Goal: Information Seeking & Learning: Find specific fact

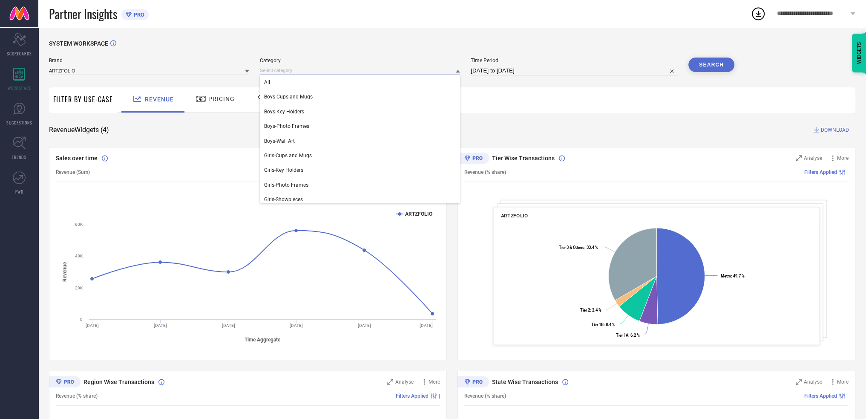
click at [307, 69] on input at bounding box center [360, 70] width 200 height 9
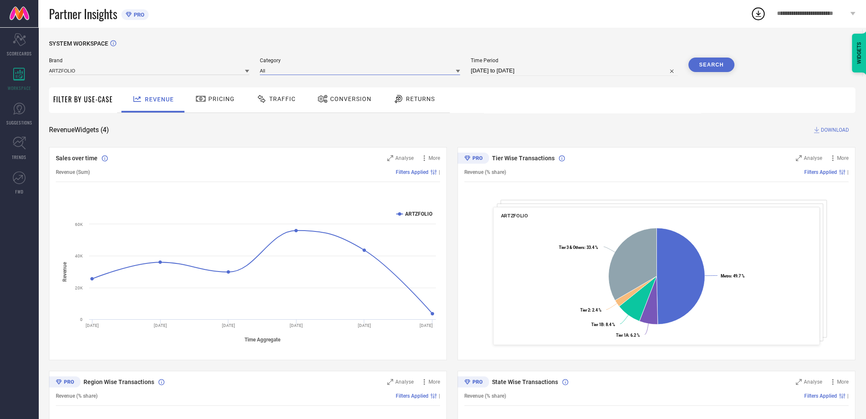
click at [307, 69] on input at bounding box center [360, 70] width 200 height 9
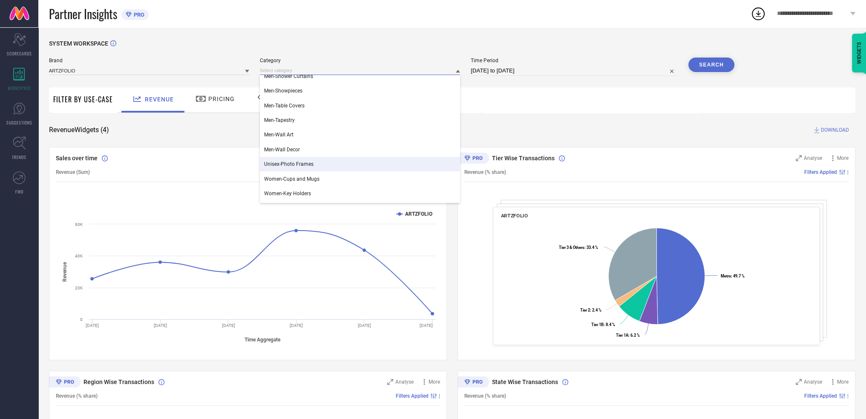
scroll to position [333, 0]
click at [534, 119] on div "SYSTEM WORKSPACE Brand ARTZFOLIO Category Men-Organisers Men-Photo Frames Men-P…" at bounding box center [452, 312] width 807 height 544
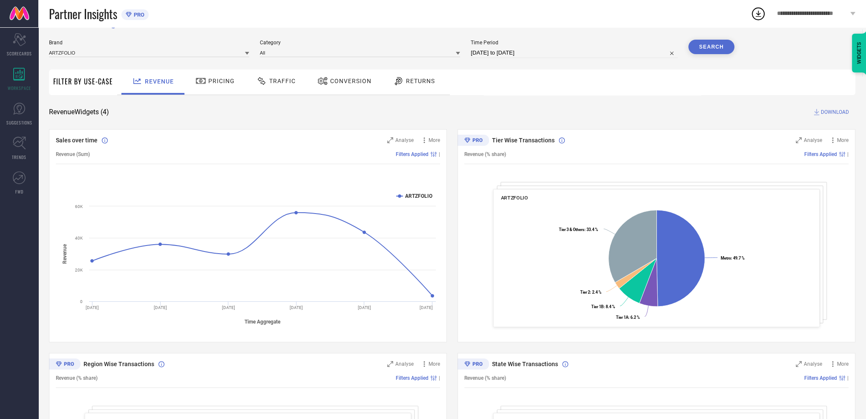
scroll to position [0, 0]
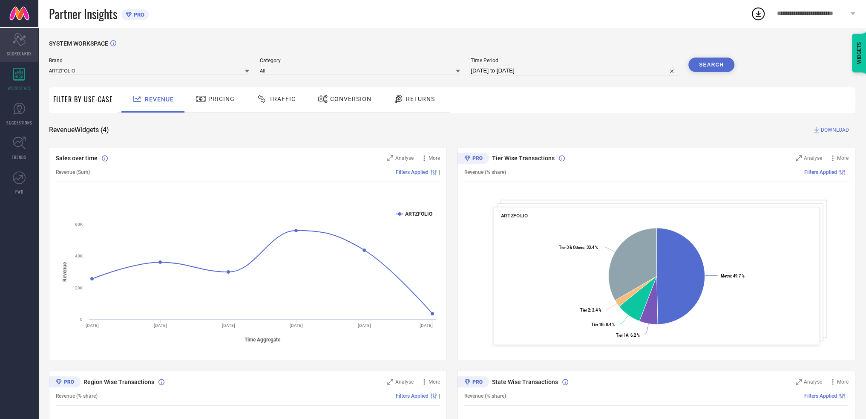
click at [23, 49] on div "Scorecard SCORECARDS" at bounding box center [19, 45] width 38 height 34
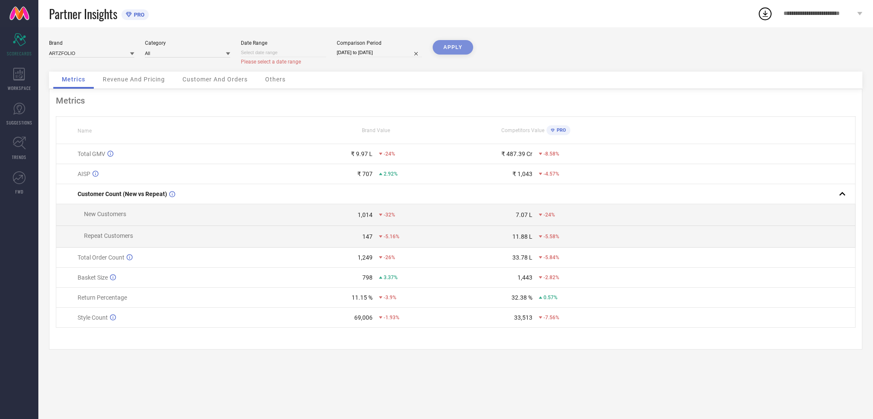
select select "8"
select select "2025"
select select "9"
select select "2025"
click at [276, 53] on input at bounding box center [283, 52] width 85 height 9
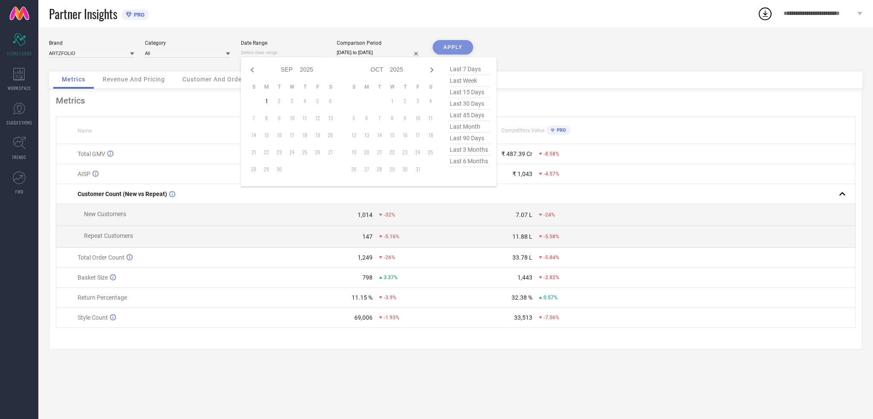
click at [476, 161] on span "last 6 months" at bounding box center [468, 162] width 43 height 12
type input "01-03-2025 to 31-08-2025"
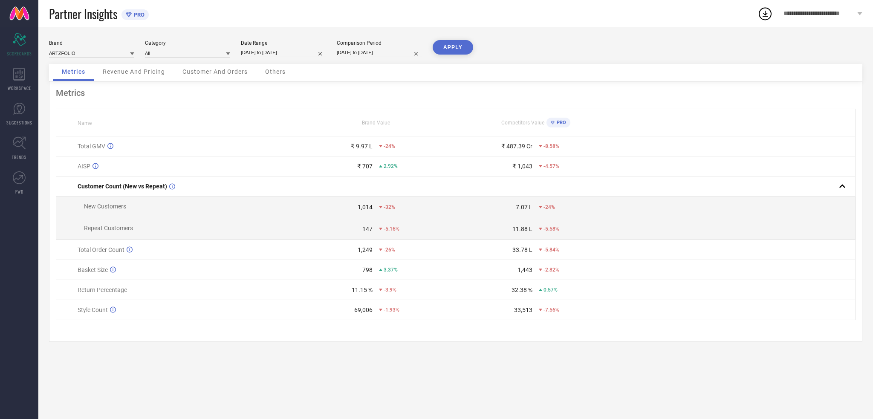
select select "2"
select select "2025"
select select "3"
select select "2025"
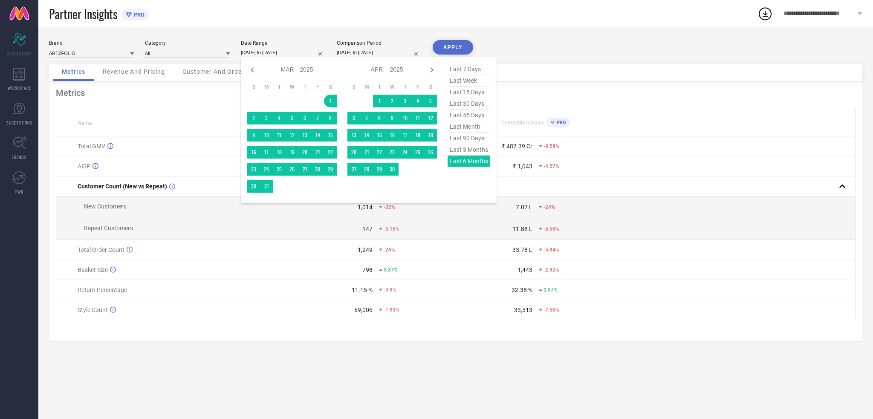
click at [256, 52] on input "01-03-2025 to 31-08-2025" at bounding box center [283, 52] width 85 height 9
click at [254, 69] on icon at bounding box center [252, 70] width 10 height 10
select select "1"
select select "2025"
select select "2"
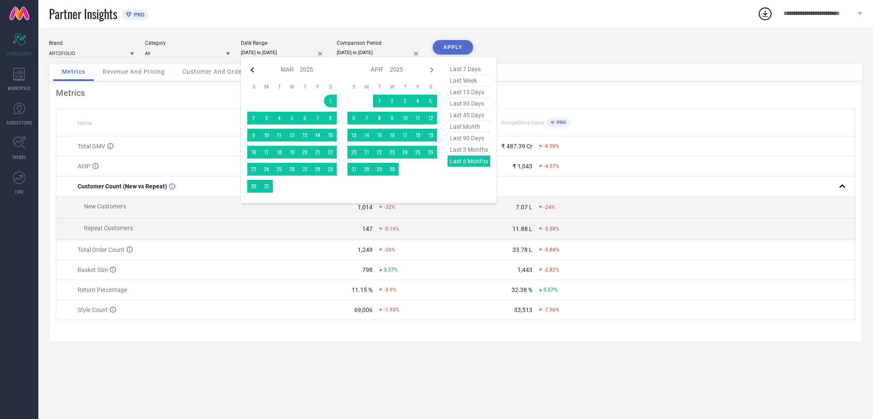
select select "2025"
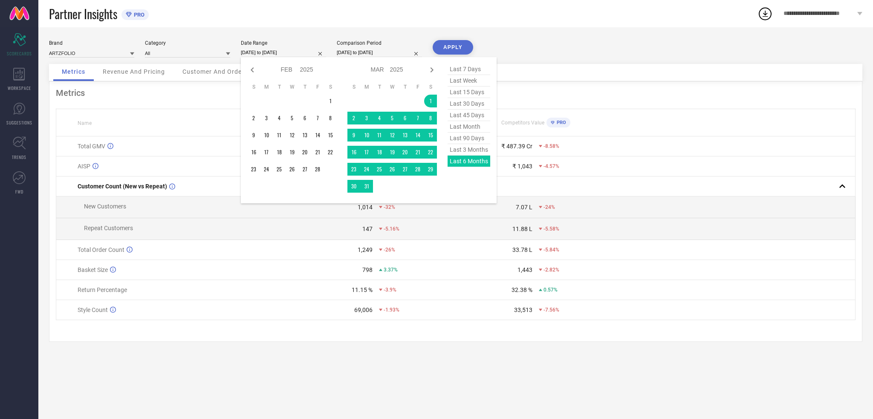
click at [254, 69] on icon at bounding box center [252, 70] width 10 height 10
select select "2025"
select select "1"
select select "2025"
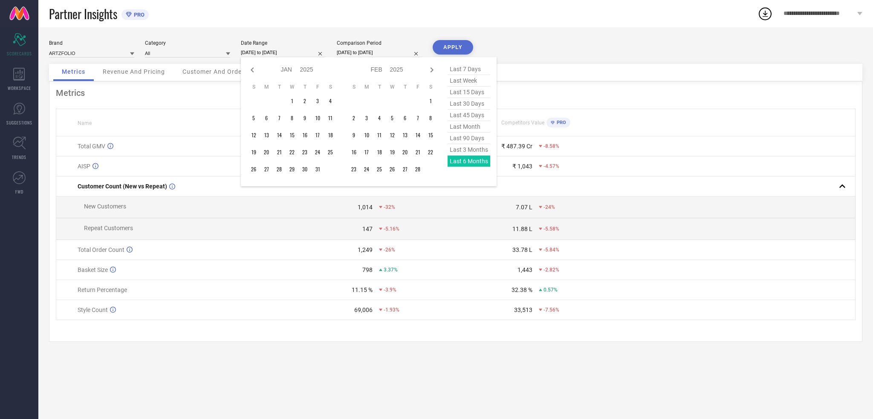
click at [254, 69] on icon at bounding box center [252, 70] width 10 height 10
select select "11"
select select "2024"
select select "2025"
click at [254, 69] on icon at bounding box center [252, 70] width 10 height 10
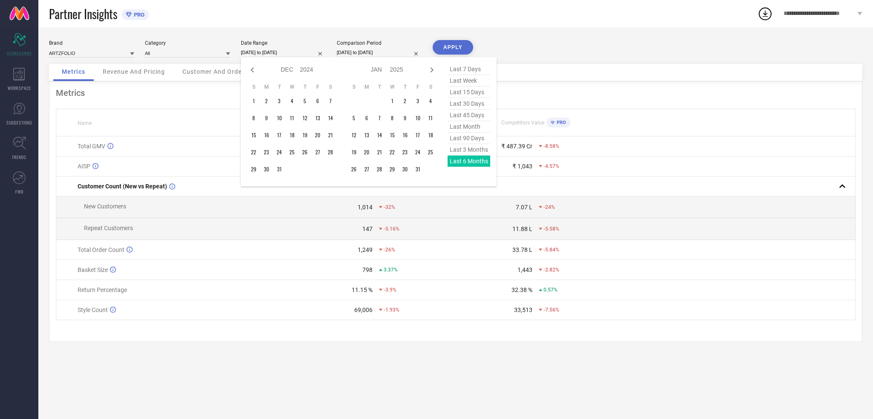
select select "10"
select select "2024"
select select "11"
select select "2024"
click at [254, 69] on icon at bounding box center [252, 70] width 10 height 10
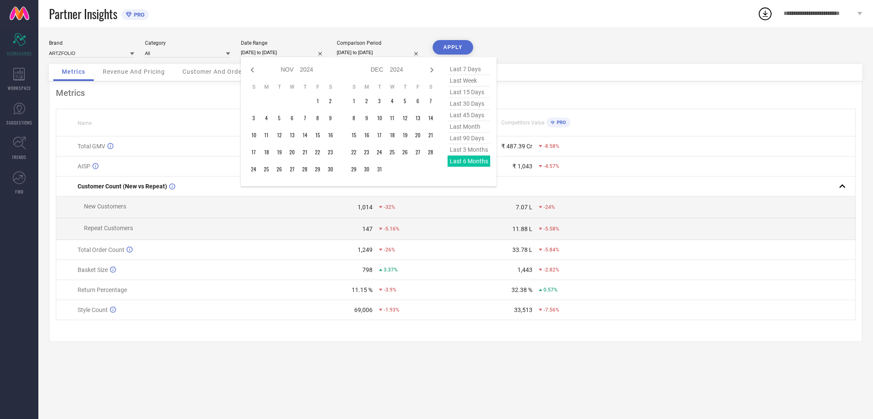
select select "9"
select select "2024"
select select "10"
select select "2024"
click at [254, 69] on icon at bounding box center [252, 70] width 10 height 10
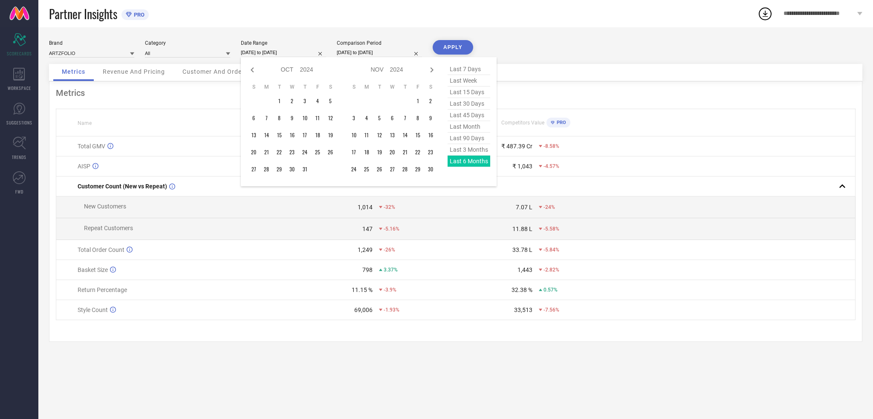
select select "8"
select select "2024"
select select "9"
select select "2024"
type input "After 01-09-2024"
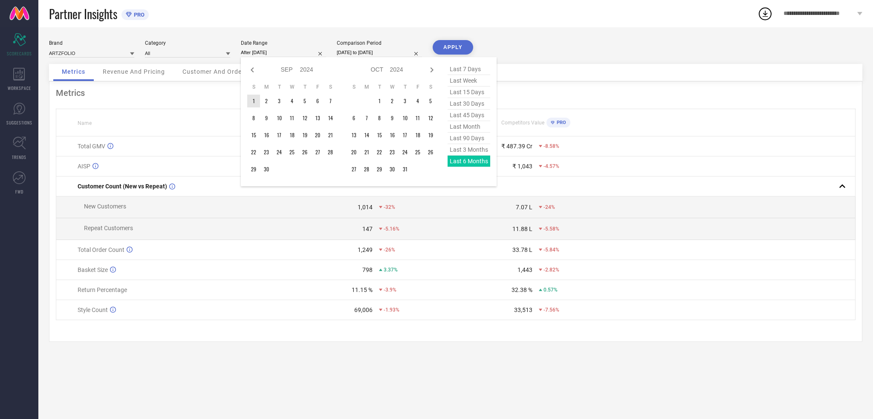
click at [253, 98] on td "1" at bounding box center [253, 101] width 13 height 13
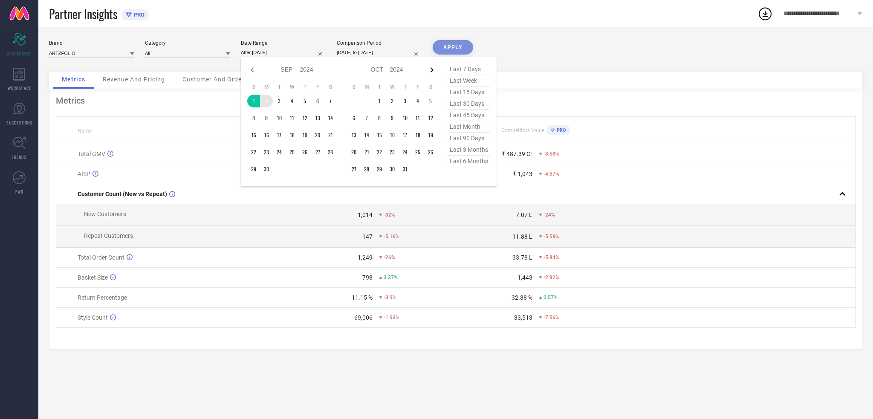
click at [433, 69] on icon at bounding box center [432, 70] width 10 height 10
select select "9"
select select "2024"
select select "10"
select select "2024"
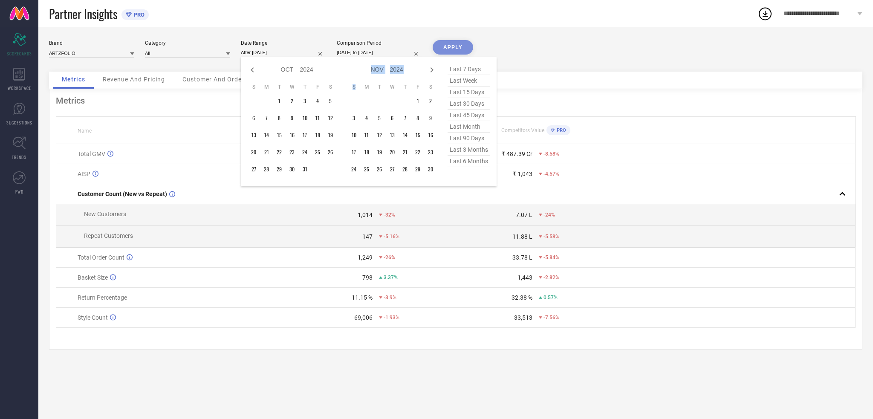
click at [433, 69] on icon at bounding box center [432, 70] width 10 height 10
select select "10"
select select "2024"
select select "11"
select select "2024"
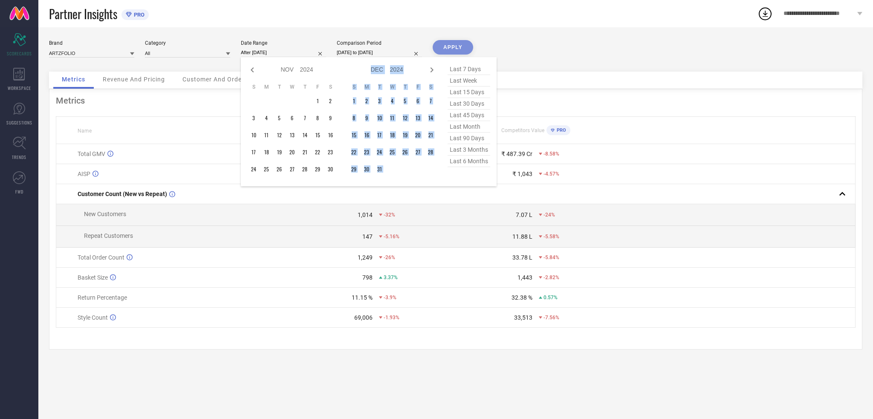
click at [433, 69] on icon at bounding box center [432, 70] width 10 height 10
select select "11"
select select "2024"
select select "2025"
click at [433, 69] on icon at bounding box center [432, 70] width 10 height 10
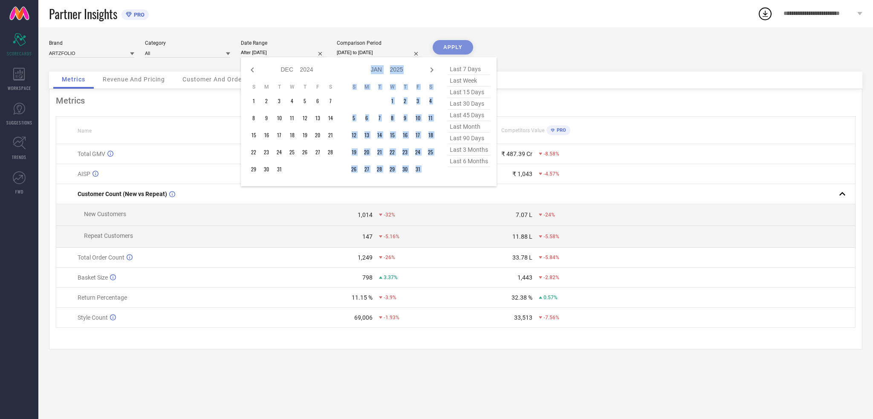
select select "2025"
select select "1"
select select "2025"
click at [433, 69] on icon at bounding box center [432, 70] width 10 height 10
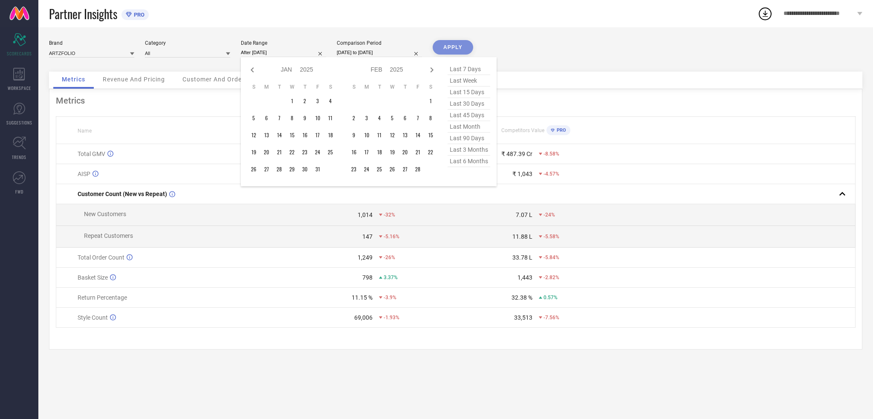
select select "1"
select select "2025"
select select "2"
select select "2025"
click at [431, 69] on icon at bounding box center [432, 70] width 10 height 10
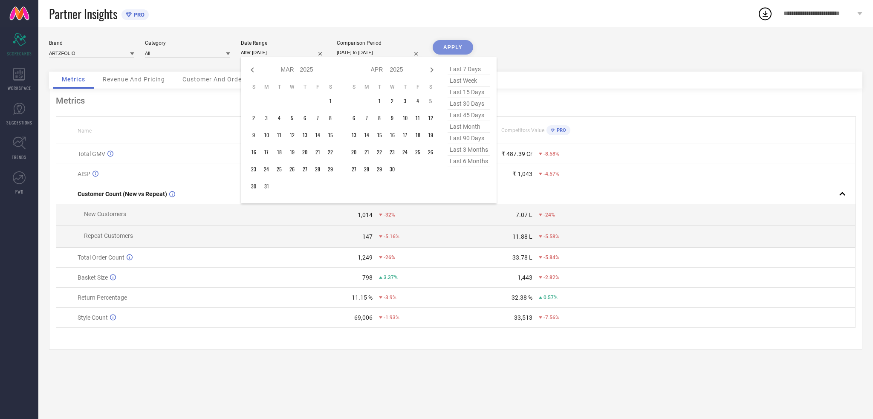
click at [431, 69] on icon at bounding box center [432, 70] width 10 height 10
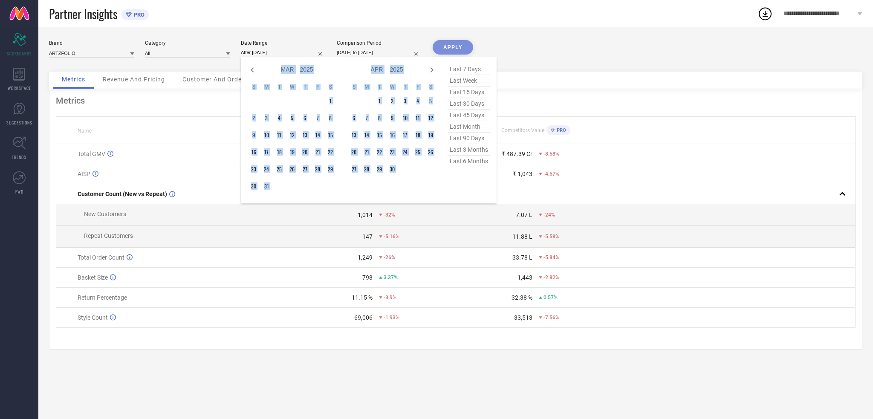
select select "4"
select select "2025"
select select "5"
select select "2025"
click at [431, 69] on icon at bounding box center [432, 70] width 10 height 10
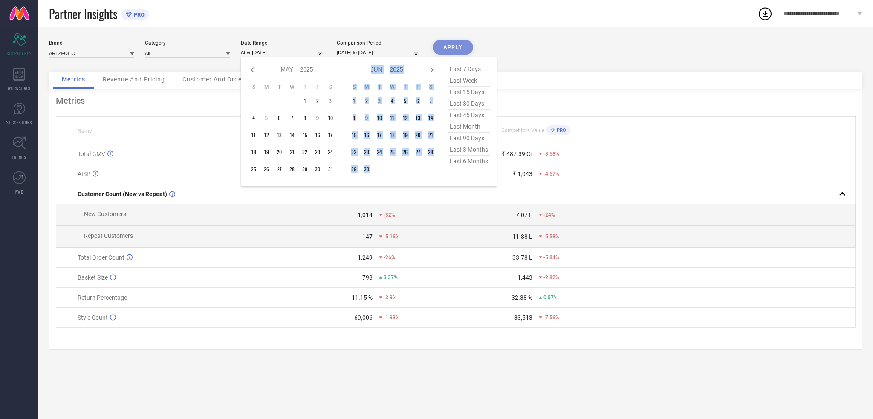
select select "5"
select select "2025"
select select "6"
select select "2025"
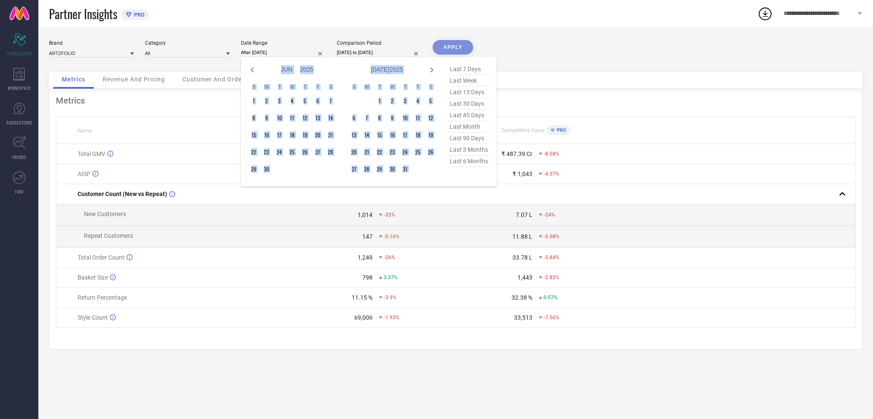
click at [431, 69] on icon at bounding box center [432, 70] width 10 height 10
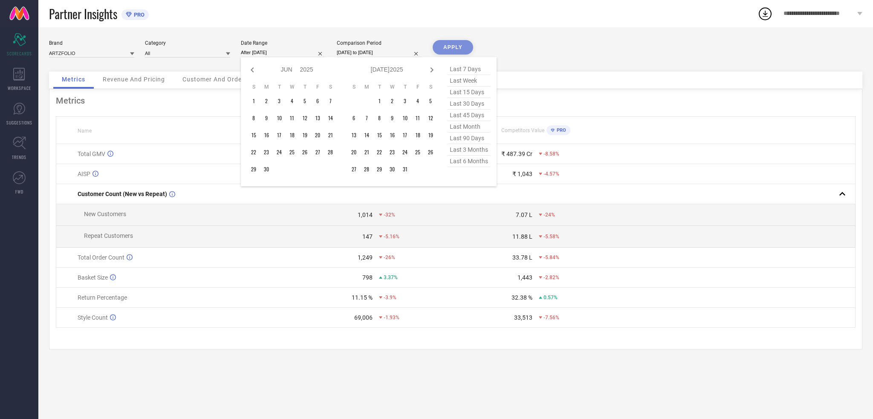
select select "6"
select select "2025"
select select "7"
select select "2025"
click at [431, 69] on icon at bounding box center [432, 70] width 10 height 10
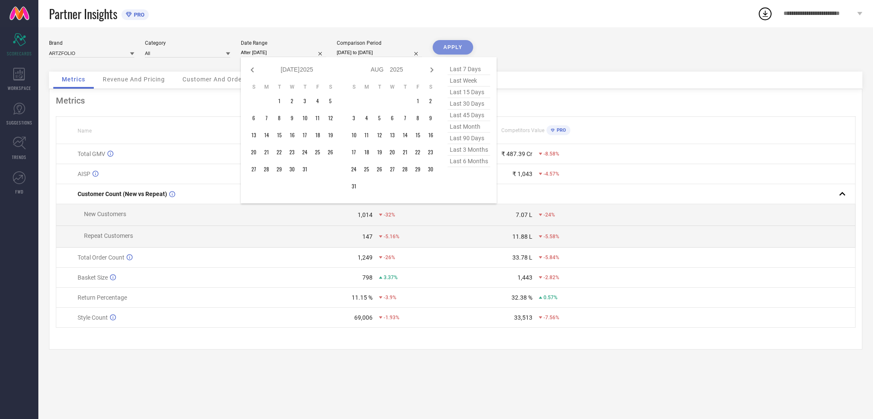
select select "7"
select select "2025"
select select "8"
select select "2025"
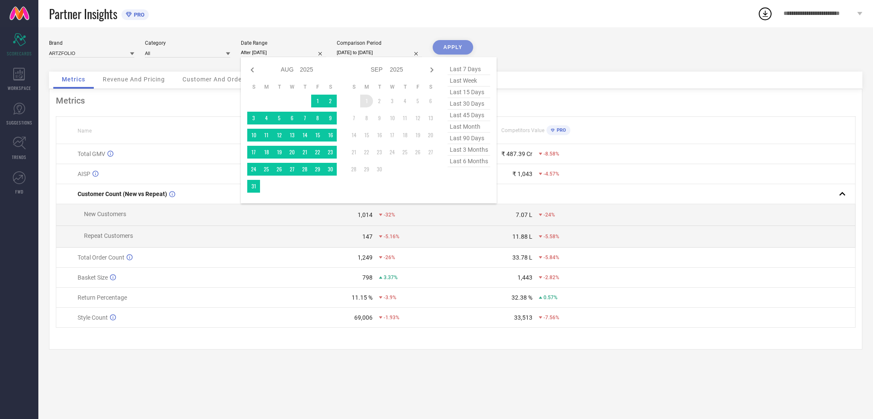
type input "01-09-2024 to 01-09-2025"
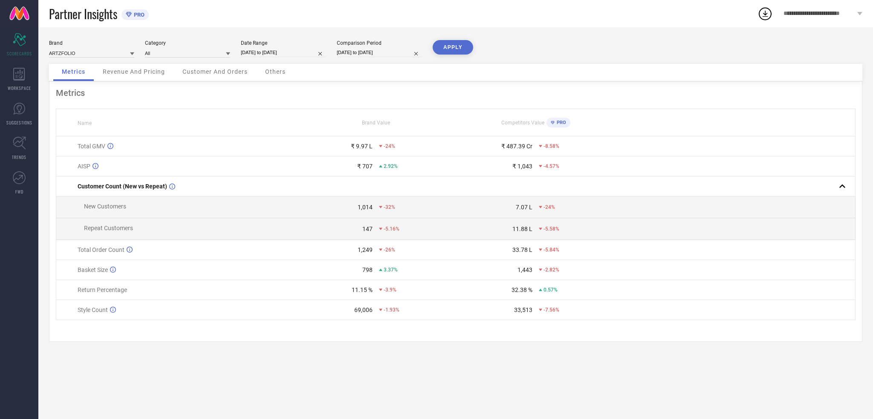
click at [452, 47] on button "APPLY" at bounding box center [453, 47] width 40 height 14
click at [17, 141] on icon at bounding box center [19, 143] width 13 height 13
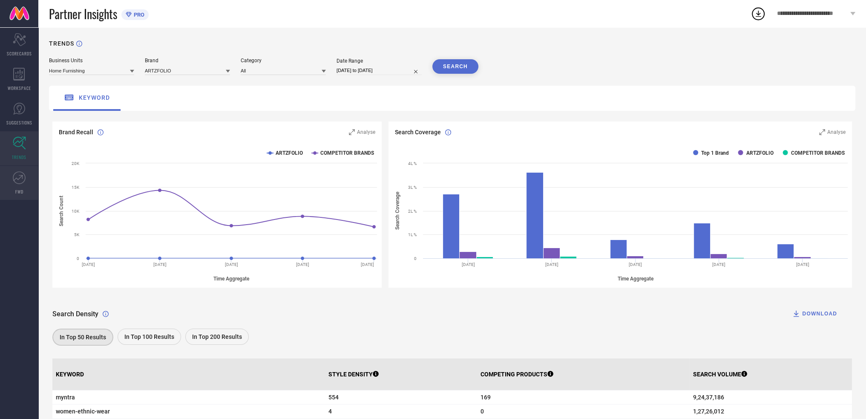
click at [27, 184] on link "FWD" at bounding box center [19, 183] width 38 height 34
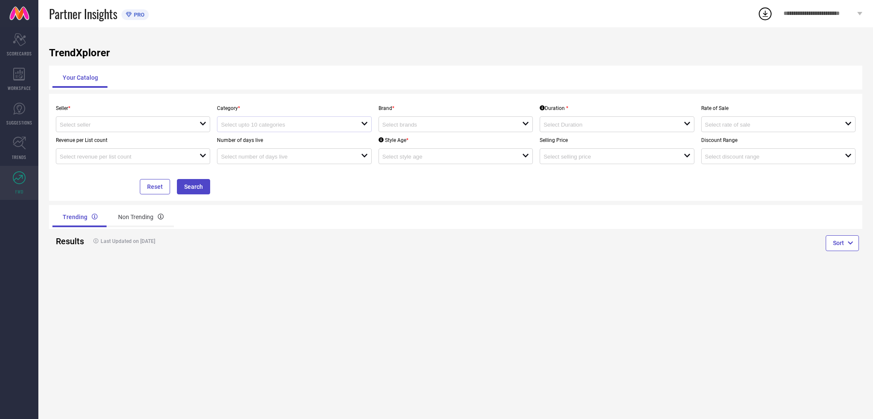
click at [274, 121] on div at bounding box center [291, 124] width 140 height 8
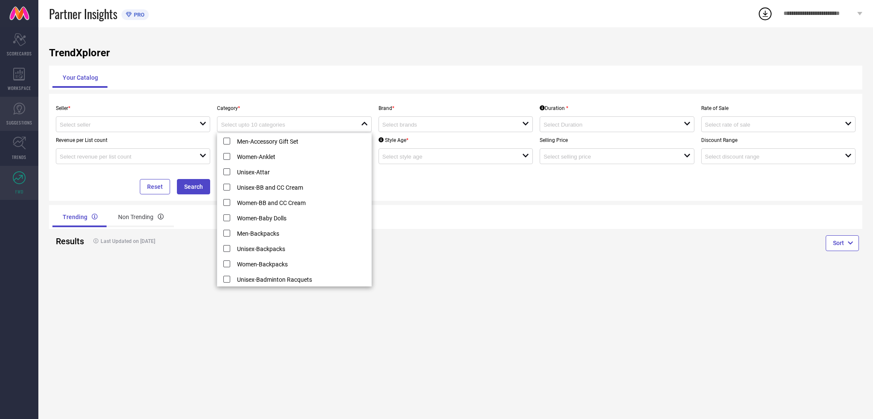
click at [14, 102] on icon at bounding box center [19, 108] width 13 height 13
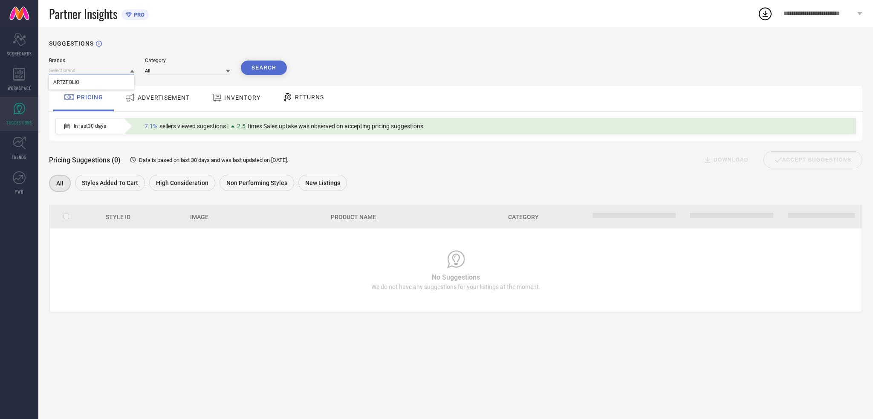
click at [111, 74] on input at bounding box center [91, 70] width 85 height 9
click at [200, 66] on div "Category All" at bounding box center [187, 66] width 85 height 17
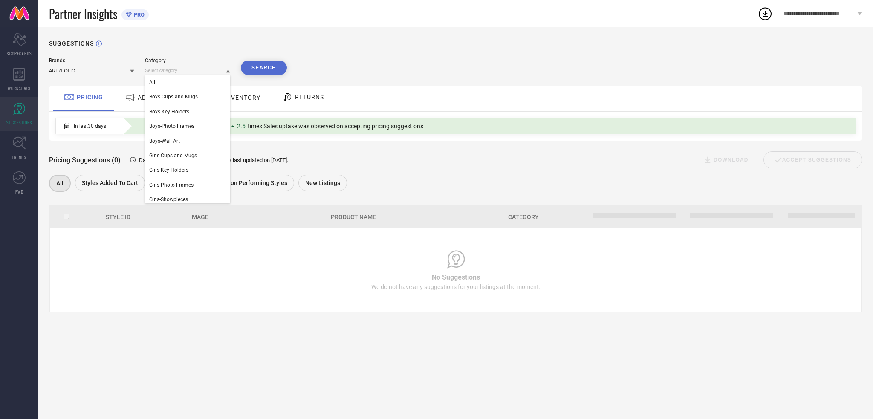
click at [200, 73] on input at bounding box center [187, 70] width 85 height 9
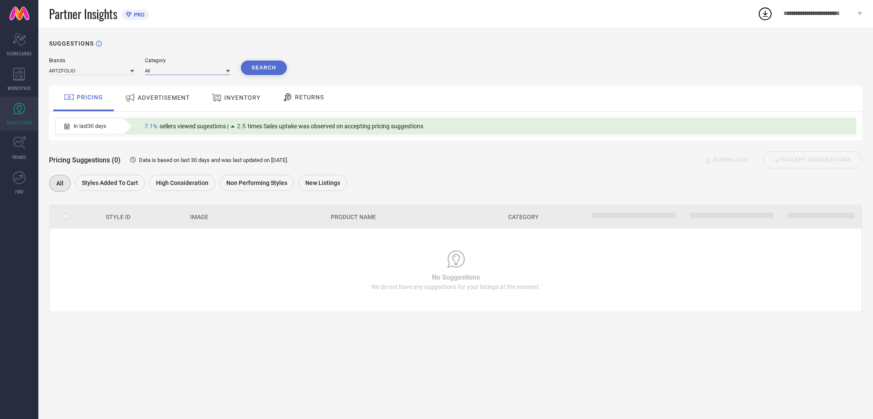
click at [200, 73] on input at bounding box center [187, 70] width 85 height 9
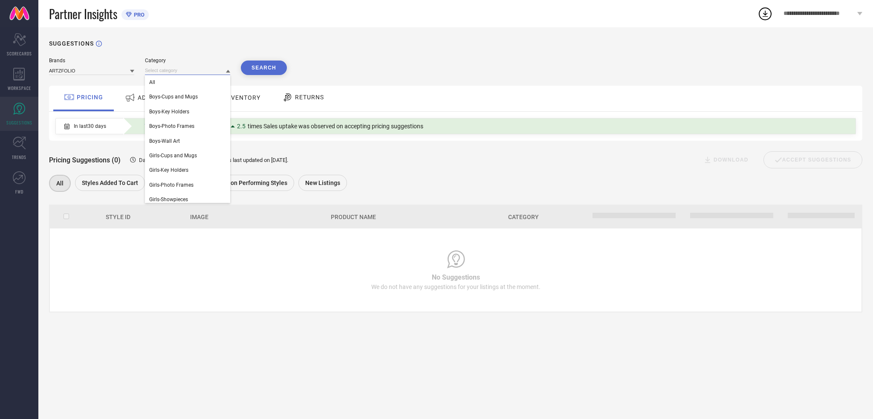
click at [200, 73] on input at bounding box center [187, 70] width 85 height 9
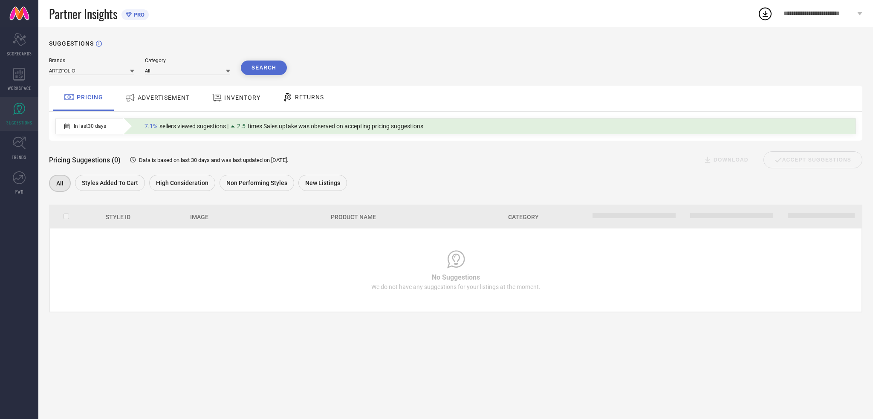
click at [157, 105] on div "ADVERTISEMENT" at bounding box center [157, 97] width 69 height 15
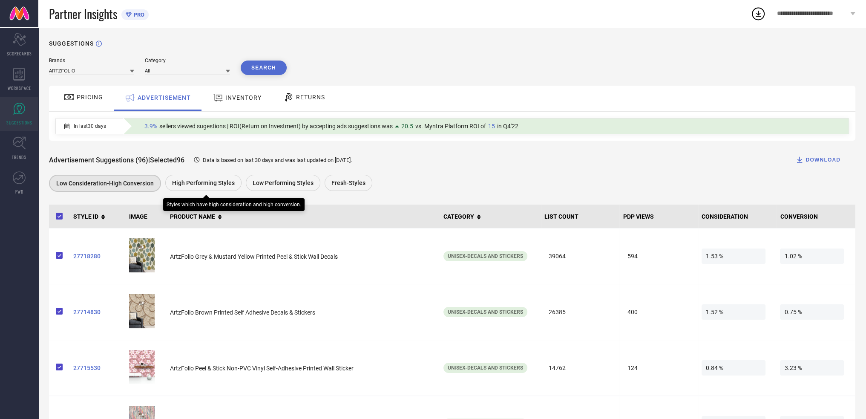
click at [201, 185] on span "High Performing Styles" at bounding box center [203, 182] width 63 height 7
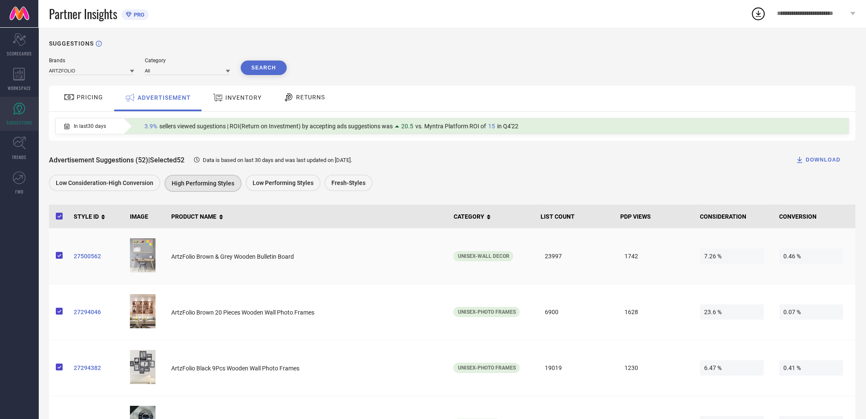
click at [93, 256] on span "27500562" at bounding box center [98, 256] width 50 height 7
click at [93, 259] on span "27500562" at bounding box center [98, 256] width 50 height 7
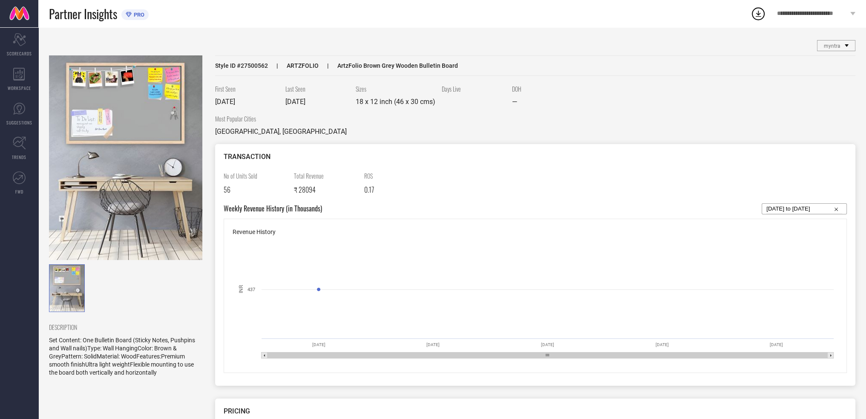
click at [845, 44] on icon at bounding box center [847, 45] width 4 height 3
click at [256, 66] on span "Style ID # 27500562" at bounding box center [241, 65] width 53 height 7
copy span "27500562"
